Goal: Task Accomplishment & Management: Manage account settings

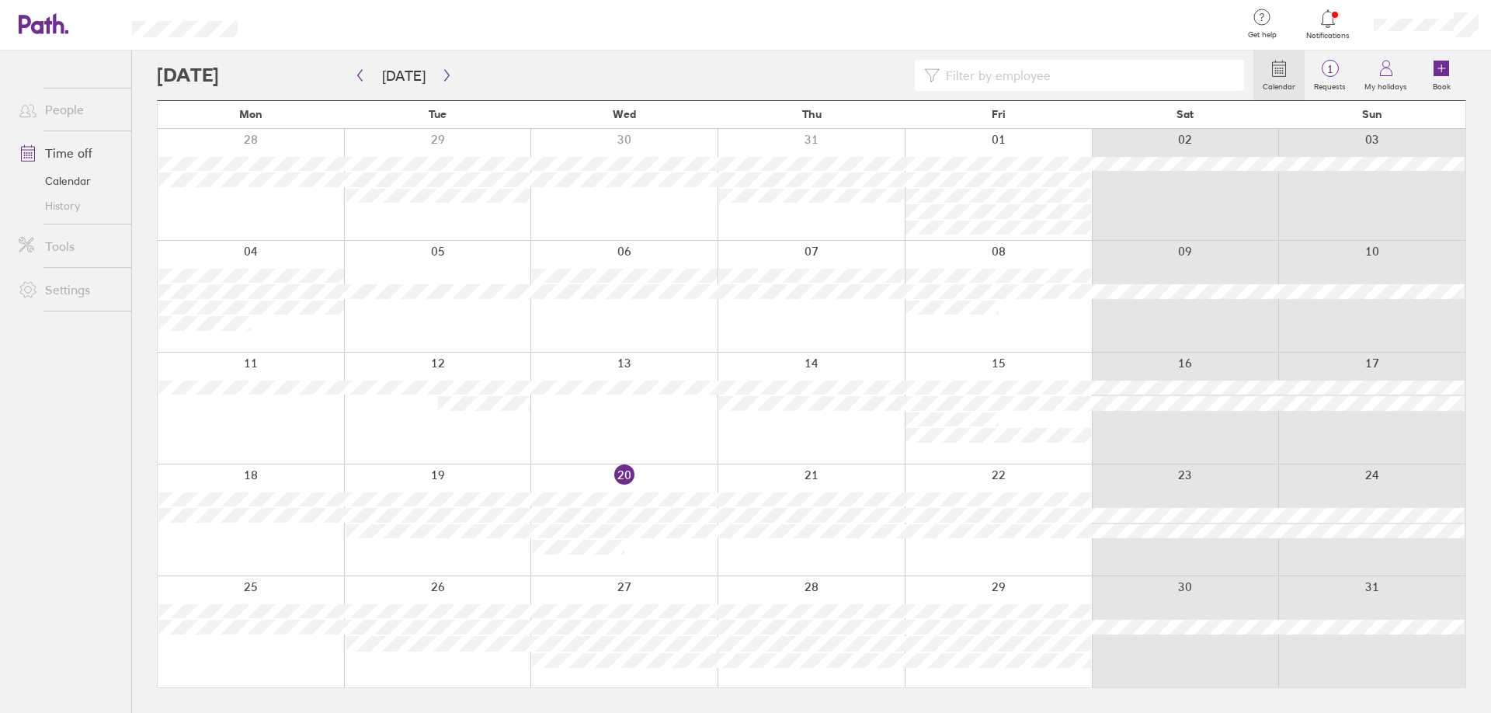
click at [1339, 26] on div at bounding box center [1328, 19] width 50 height 22
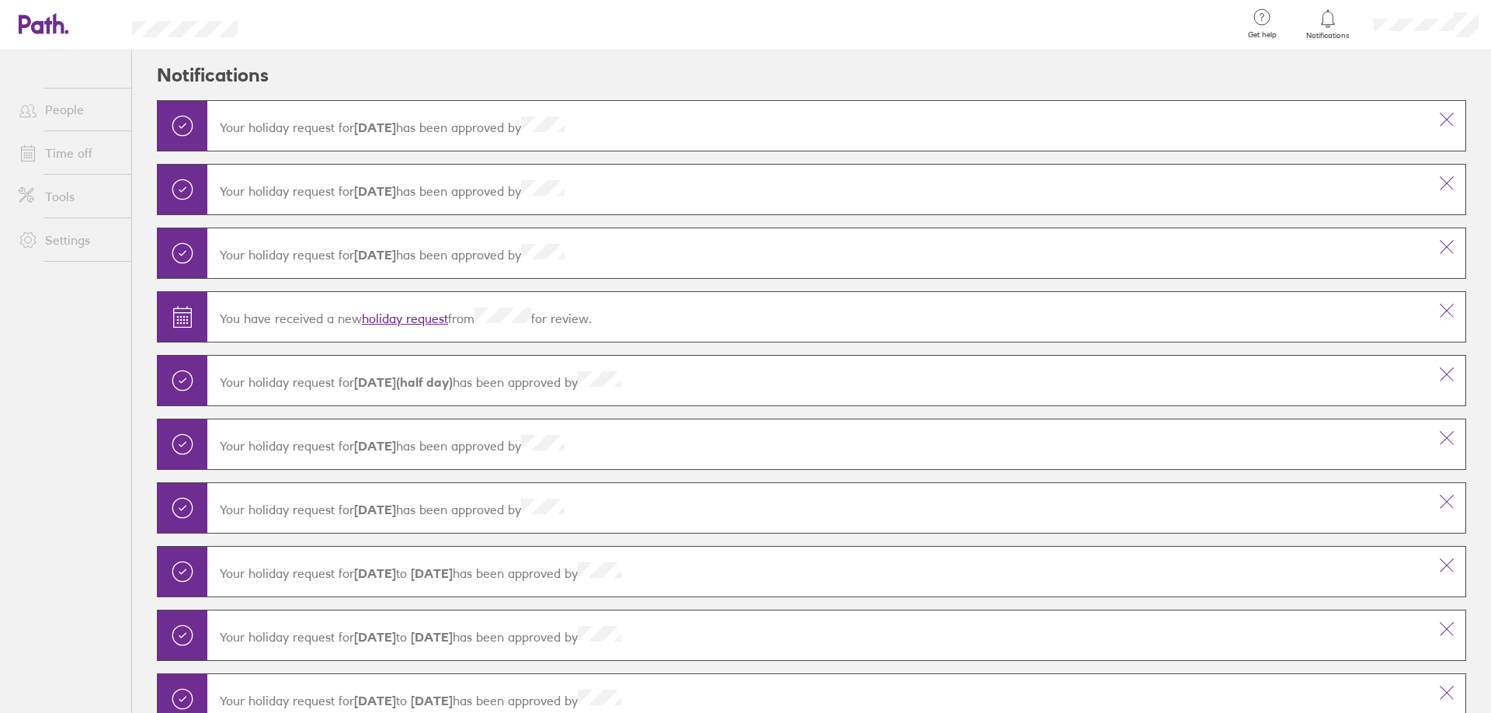
click at [405, 312] on link "holiday request" at bounding box center [405, 319] width 86 height 16
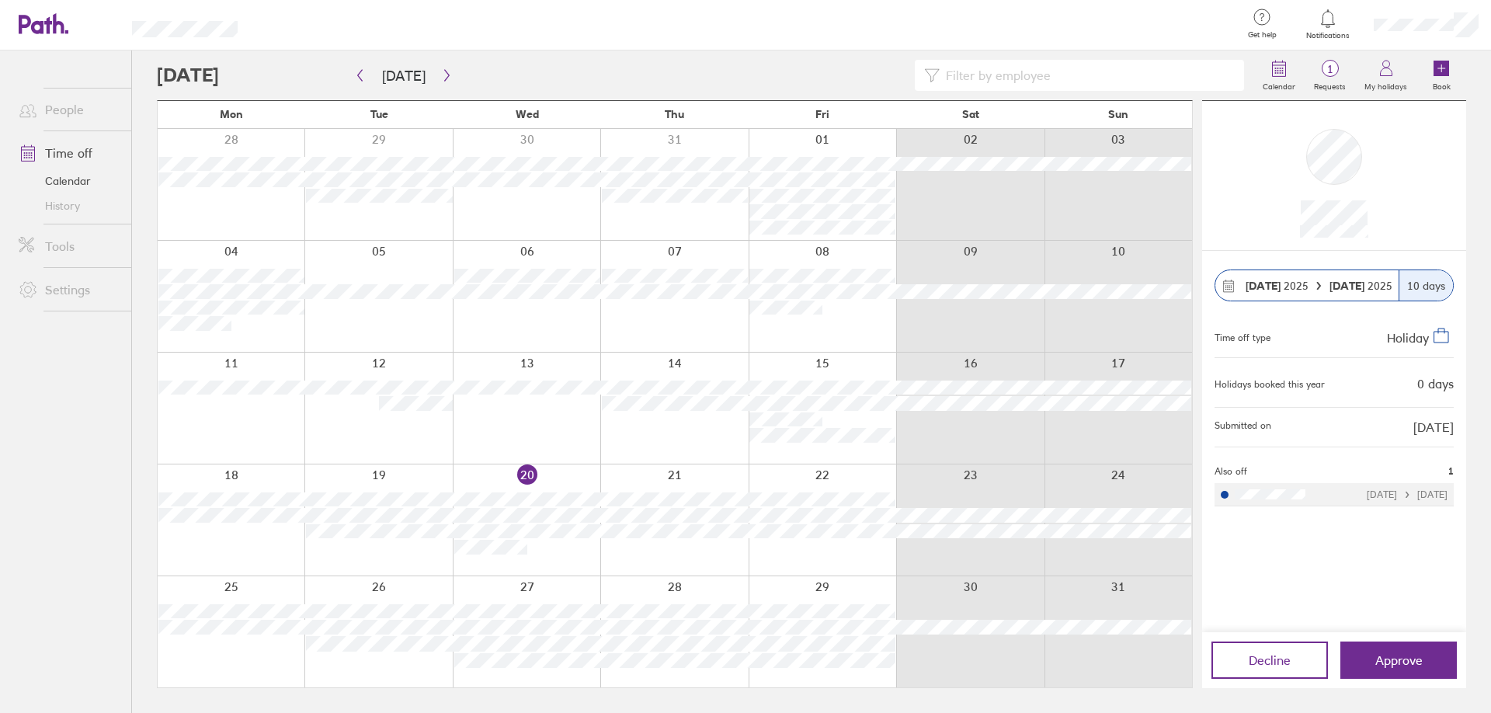
click at [1413, 219] on div at bounding box center [1333, 175] width 239 height 124
drag, startPoint x: 1376, startPoint y: 229, endPoint x: 1284, endPoint y: 203, distance: 95.1
click at [1283, 217] on div at bounding box center [1333, 175] width 239 height 124
drag, startPoint x: 1286, startPoint y: 199, endPoint x: 1289, endPoint y: 190, distance: 9.1
click at [1286, 198] on div at bounding box center [1333, 175] width 239 height 124
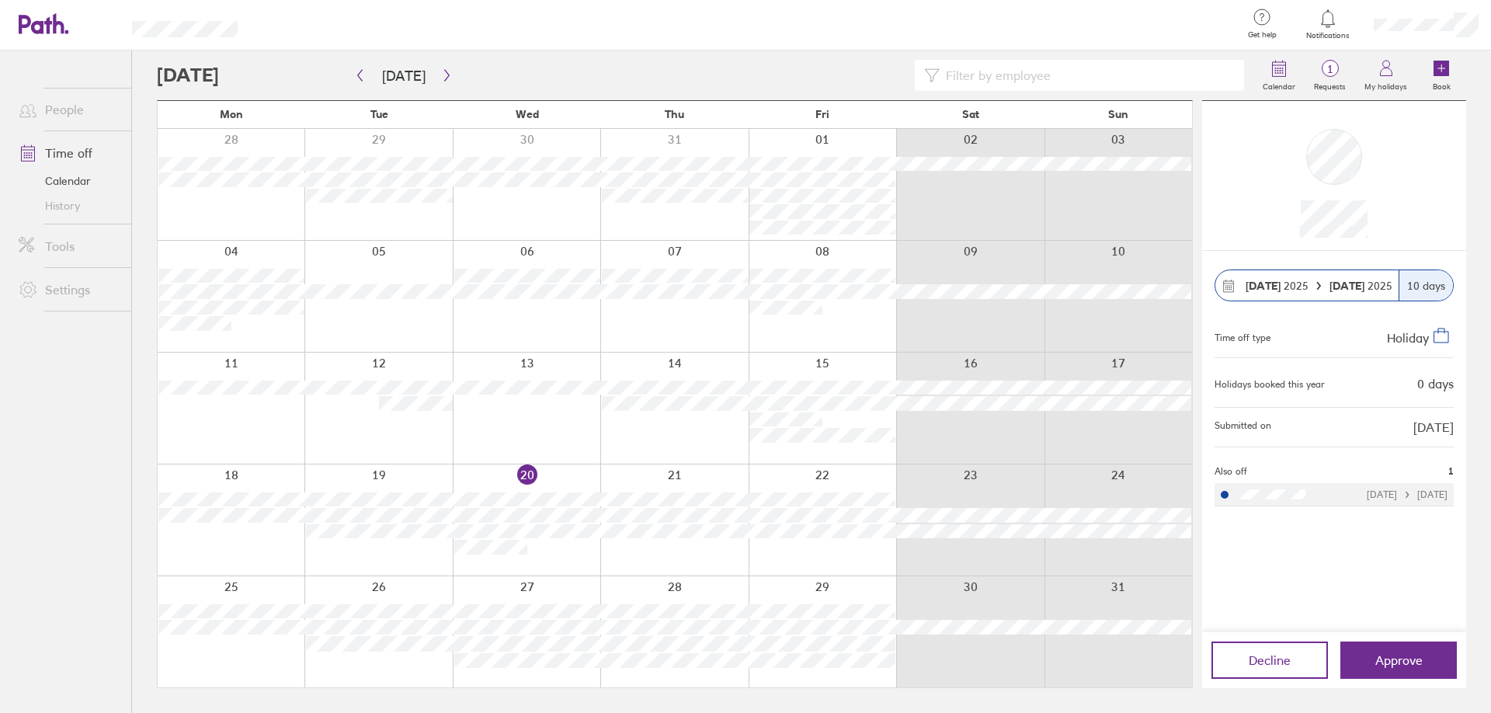
click at [1290, 192] on div at bounding box center [1333, 175] width 239 height 124
click at [444, 69] on icon "button" at bounding box center [447, 75] width 12 height 12
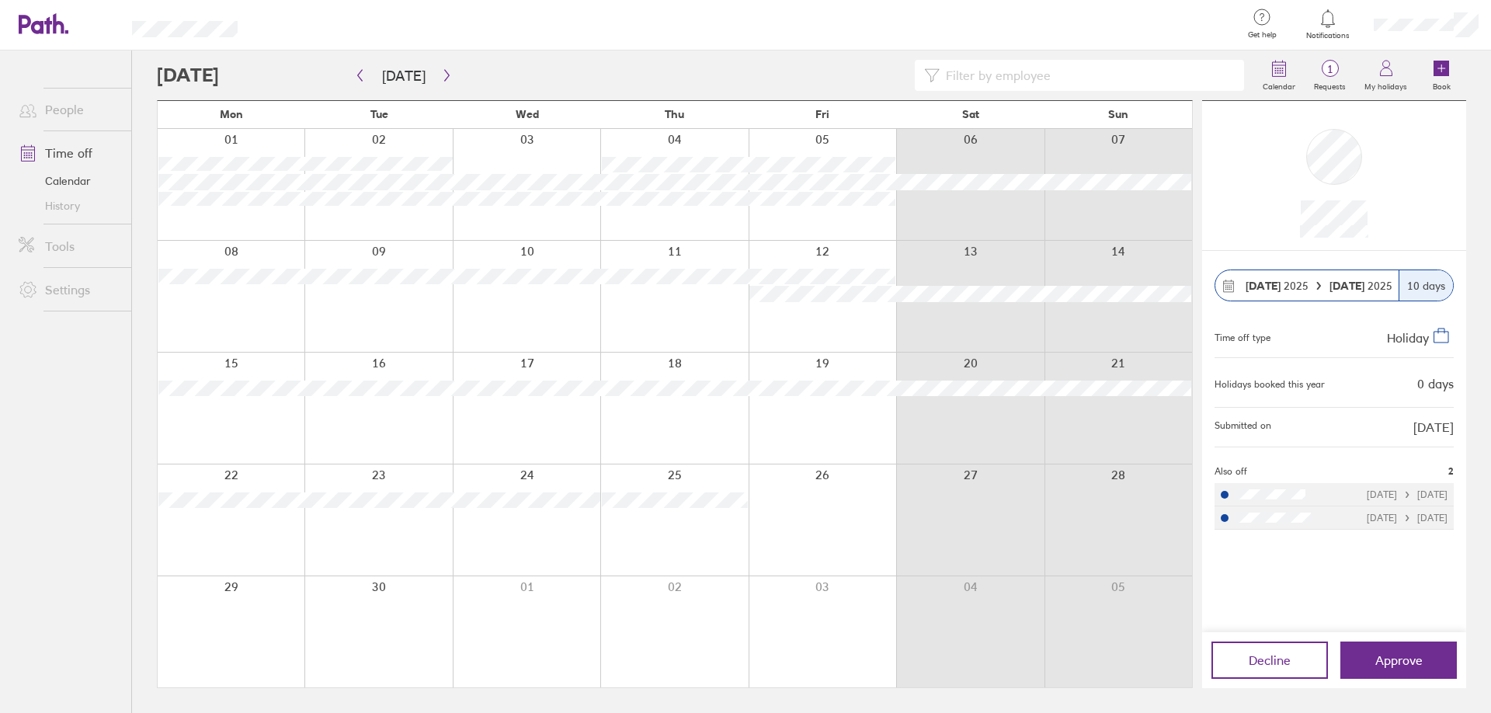
click at [1133, 21] on div at bounding box center [745, 25] width 967 height 50
click at [1457, 475] on div "[DATE] [DATE] 10 days Time off type Holiday Holidays booked this year 0 days Su…" at bounding box center [1334, 441] width 264 height 381
click at [1387, 563] on div "[DATE] [DATE] 10 days Time off type Holiday Holidays booked this year 0 days Su…" at bounding box center [1334, 441] width 264 height 381
click at [1455, 472] on div "[DATE] [DATE] 10 days Time off type Holiday Holidays booked this year 0 days Su…" at bounding box center [1334, 441] width 264 height 381
click at [1413, 568] on div "[DATE] [DATE] 10 days Time off type Holiday Holidays booked this year 0 days Su…" at bounding box center [1334, 441] width 264 height 381
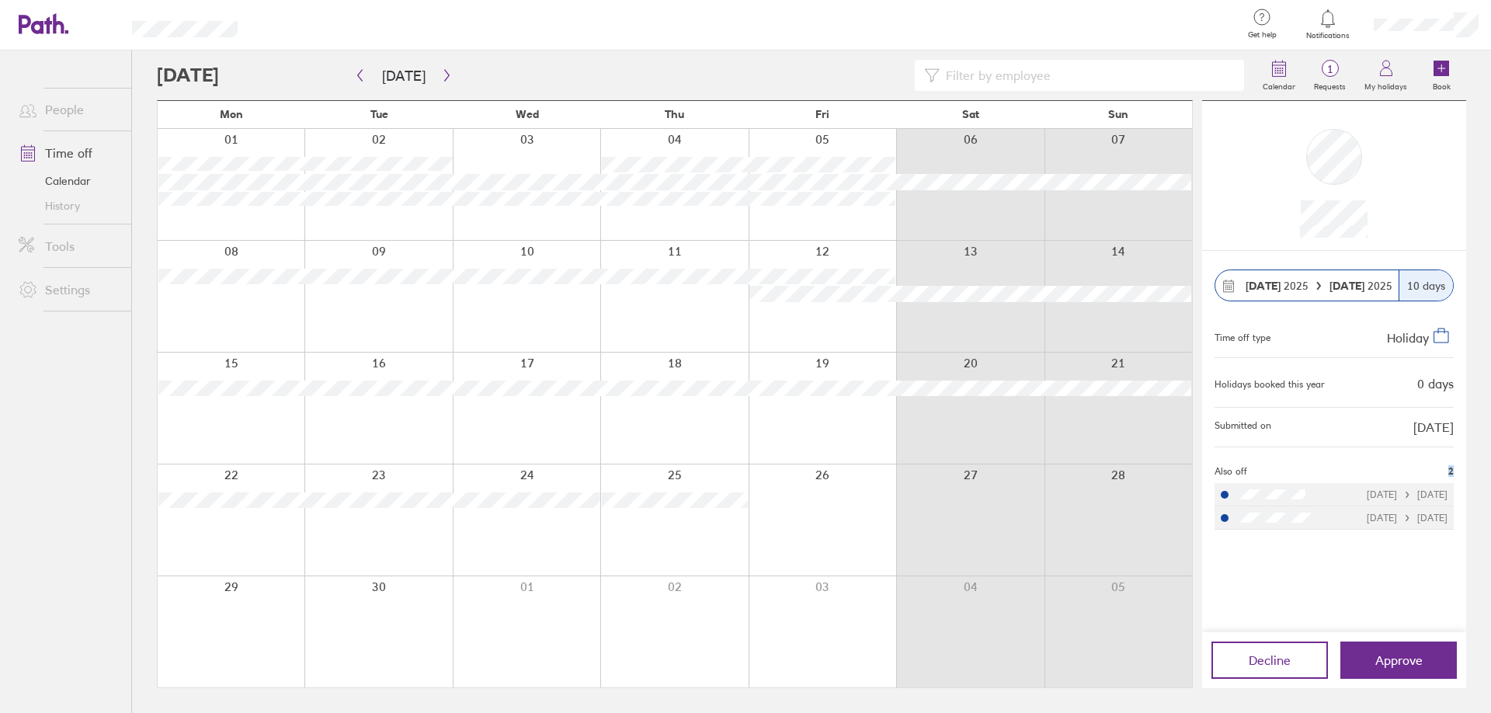
drag, startPoint x: 1454, startPoint y: 468, endPoint x: 1443, endPoint y: 470, distance: 11.0
click at [1443, 470] on div "[DATE] [DATE] 10 days Time off type Holiday Holidays booked this year 0 days Su…" at bounding box center [1334, 441] width 264 height 381
click at [1427, 552] on div "[DATE] [DATE] 10 days Time off type Holiday Holidays booked this year 0 days Su…" at bounding box center [1334, 441] width 264 height 381
drag, startPoint x: 1445, startPoint y: 471, endPoint x: 1457, endPoint y: 474, distance: 12.6
click at [1457, 474] on div "[DATE] [DATE] 10 days Time off type Holiday Holidays booked this year 0 days Su…" at bounding box center [1334, 441] width 264 height 381
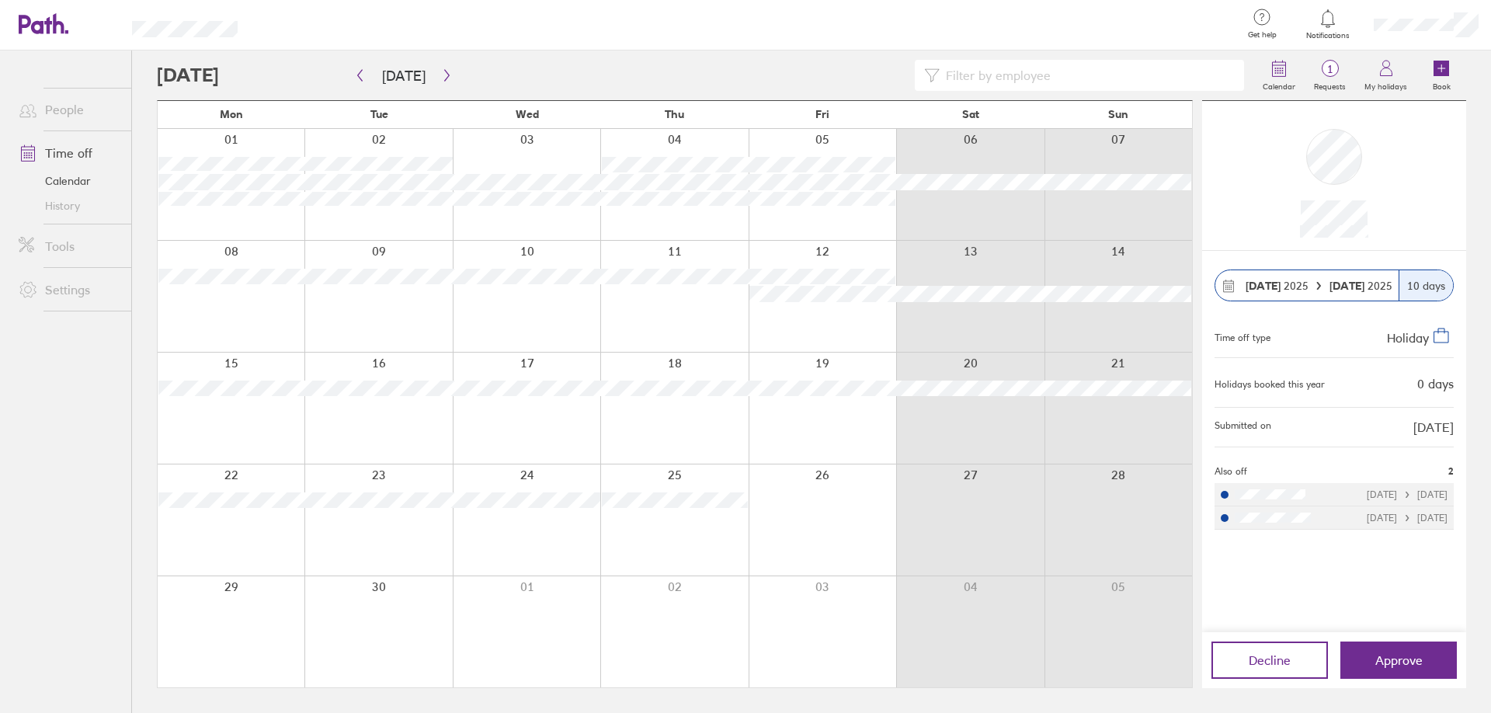
click at [1421, 557] on div "[DATE] [DATE] 10 days Time off type Holiday Holidays booked this year 0 days Su…" at bounding box center [1334, 441] width 264 height 381
click at [1403, 657] on span "Approve" at bounding box center [1398, 660] width 47 height 14
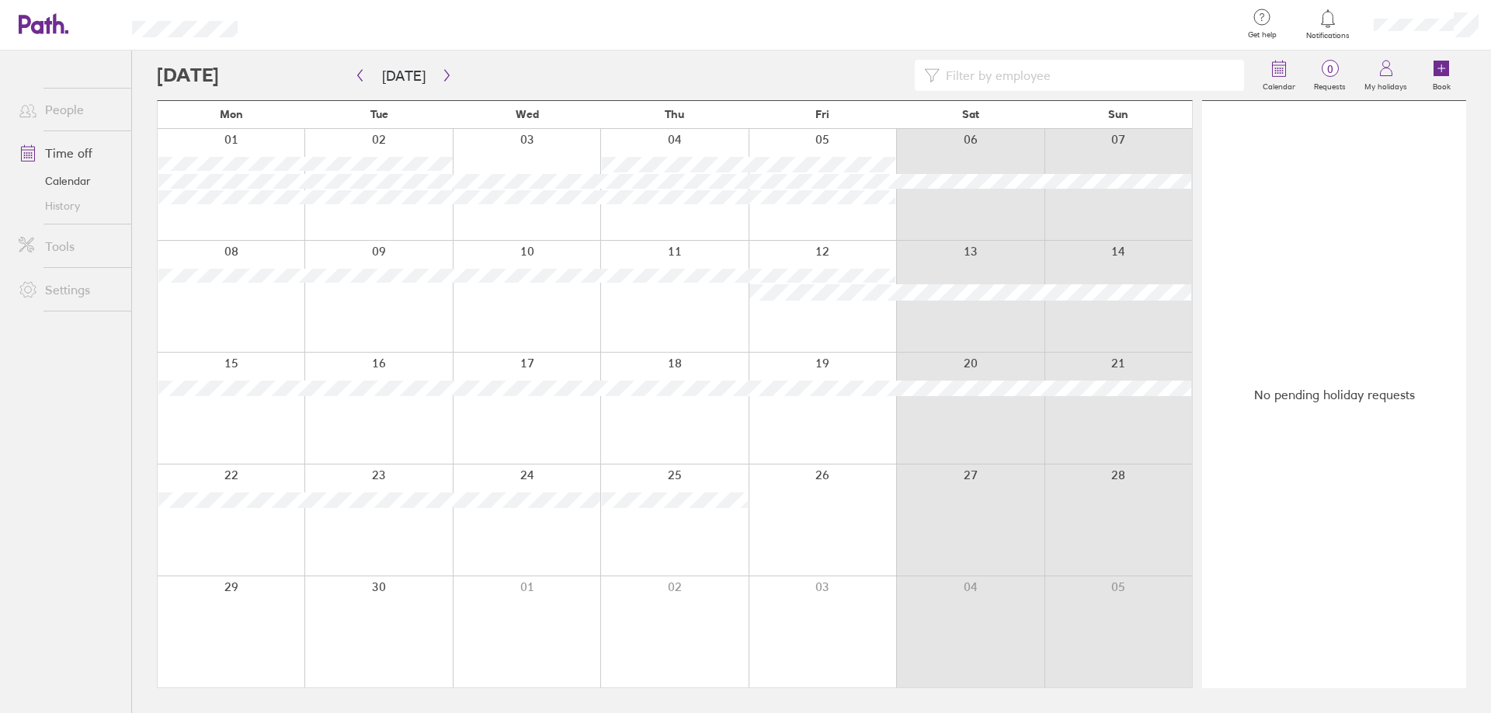
click at [1037, 83] on input at bounding box center [1087, 76] width 295 height 30
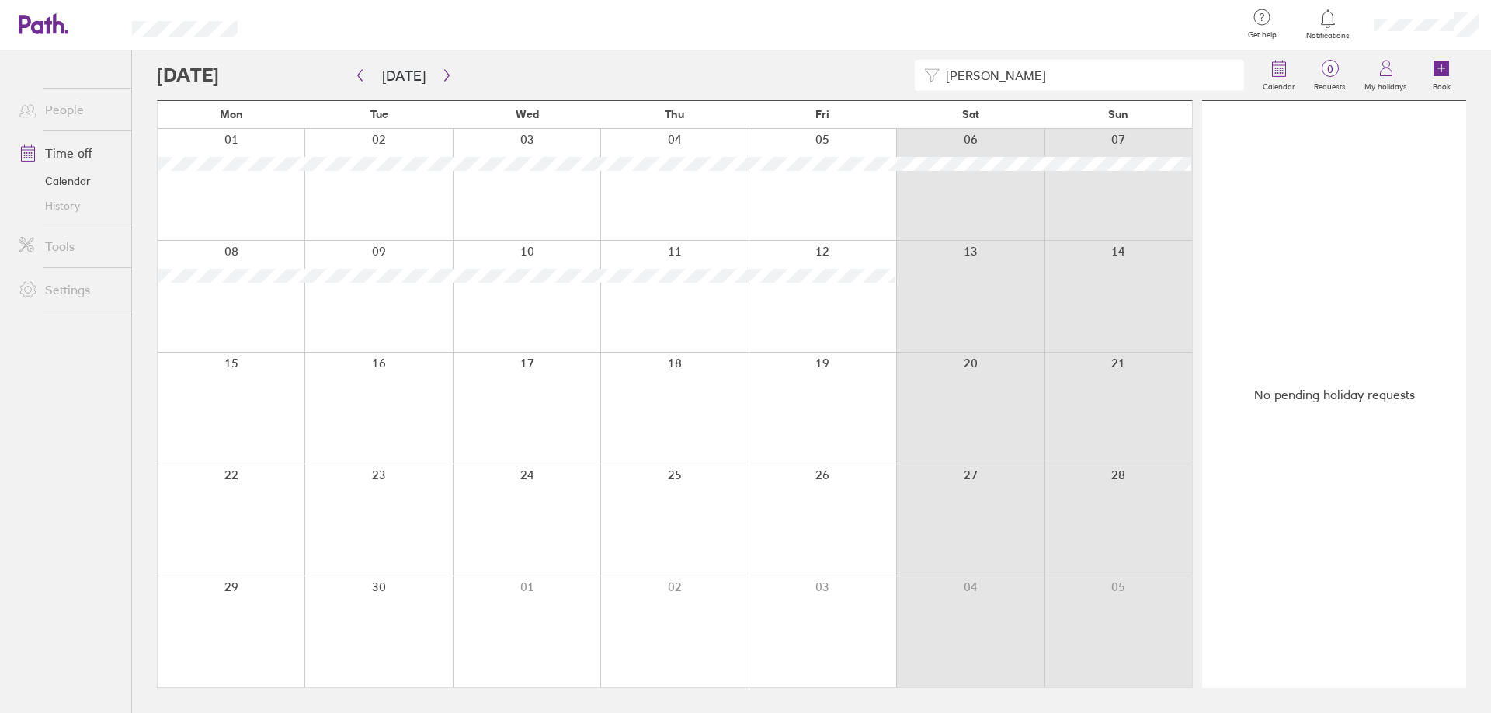
type input "[PERSON_NAME]"
click at [58, 102] on link "People" at bounding box center [68, 109] width 125 height 31
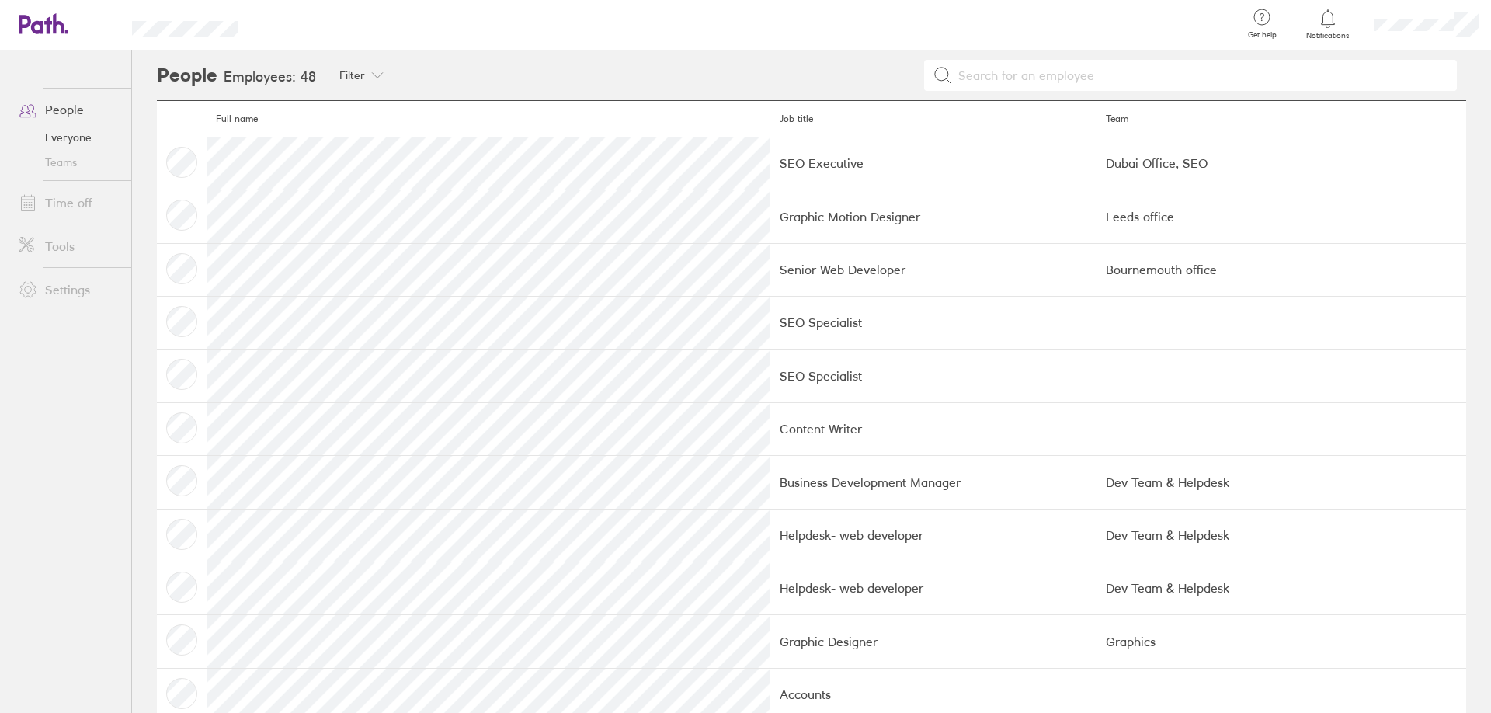
click at [1030, 71] on input at bounding box center [1200, 76] width 496 height 30
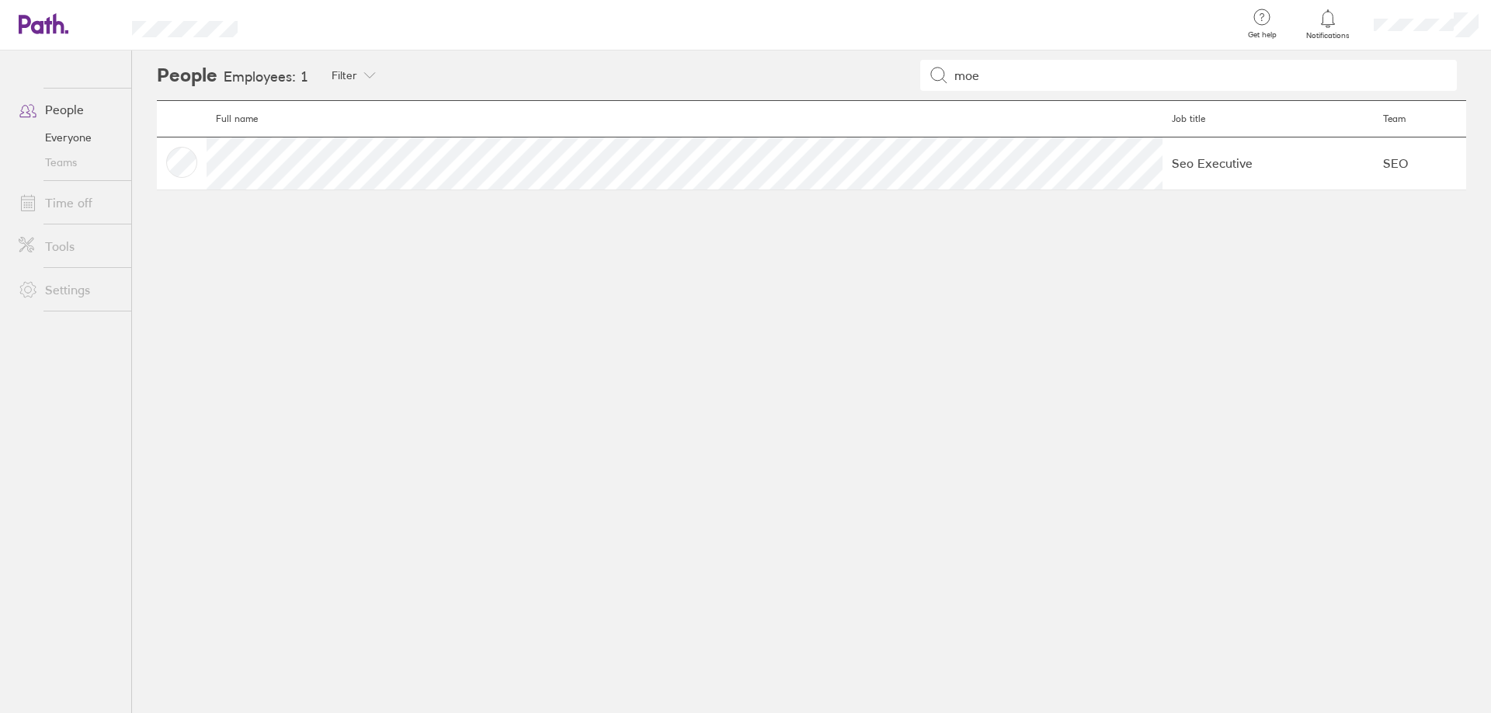
type input "moe"
click at [1162, 156] on td "Seo Executive" at bounding box center [1267, 163] width 211 height 53
click at [172, 162] on td at bounding box center [182, 163] width 50 height 53
click at [368, 77] on icon at bounding box center [369, 75] width 12 height 12
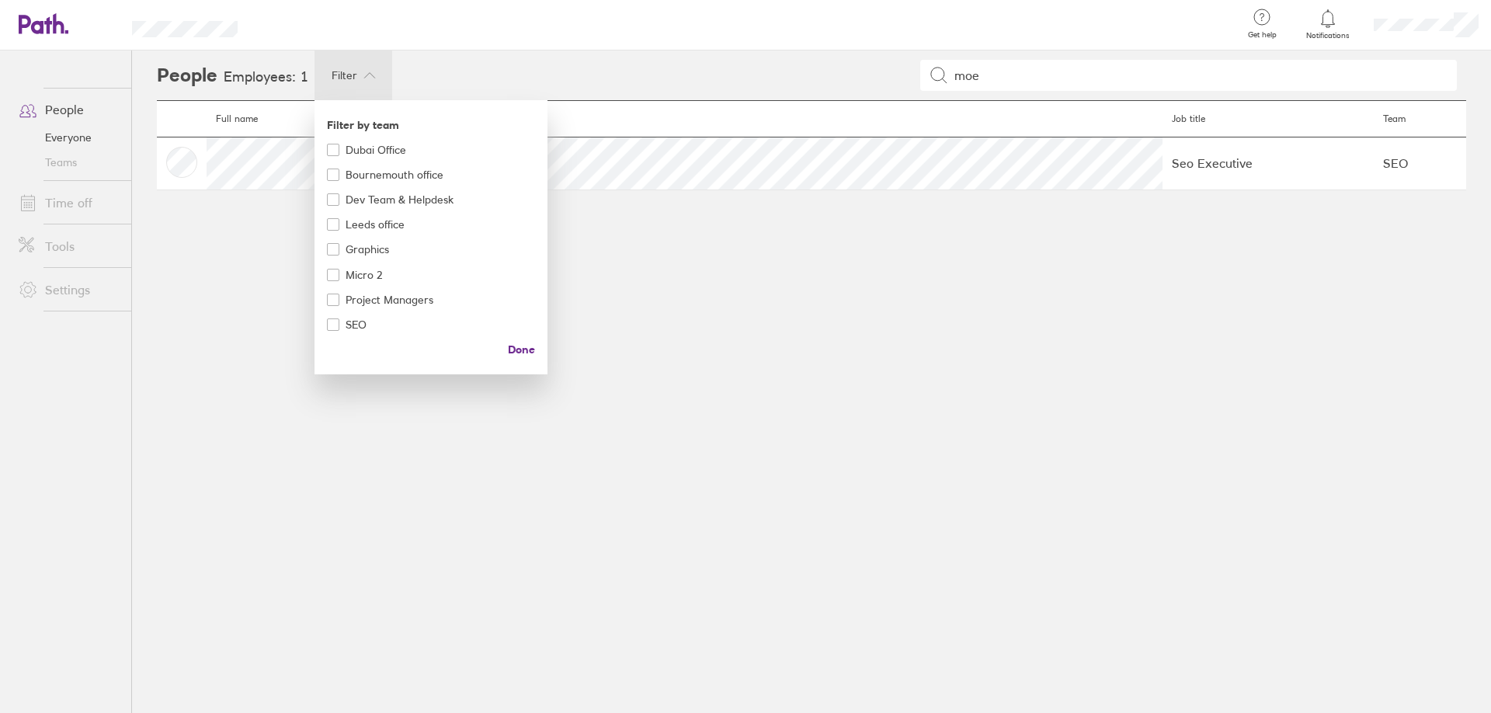
click at [368, 77] on div at bounding box center [745, 356] width 1491 height 713
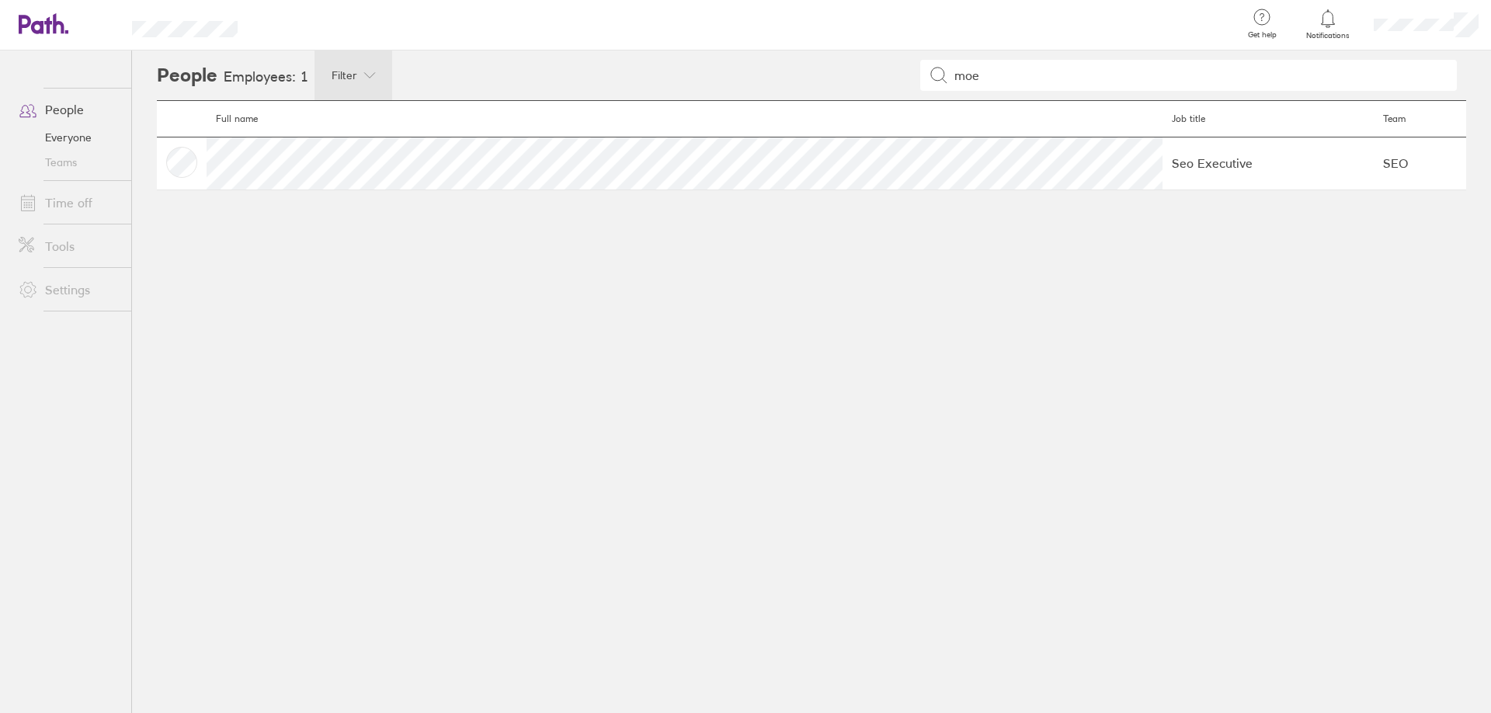
click at [51, 116] on link "People" at bounding box center [68, 109] width 125 height 31
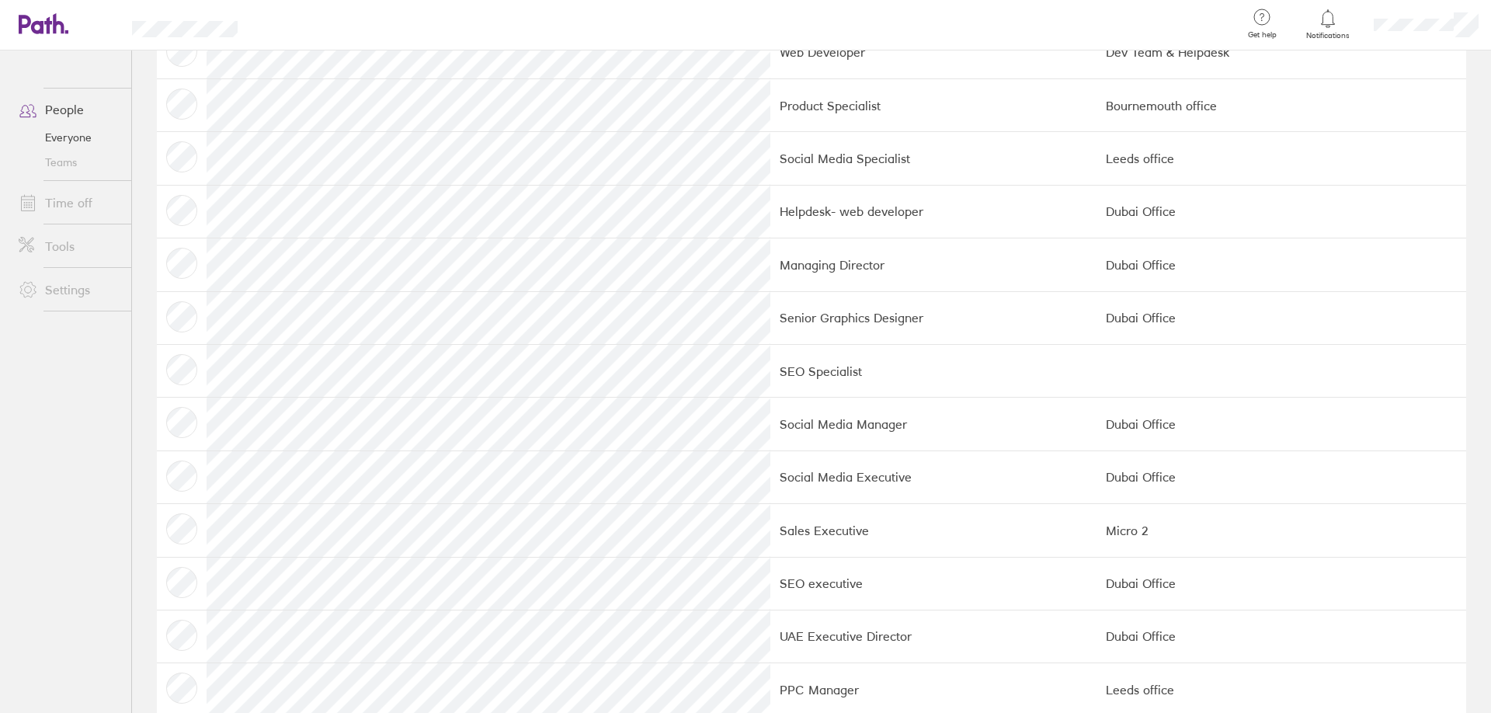
scroll to position [1991, 0]
